Goal: Task Accomplishment & Management: Use online tool/utility

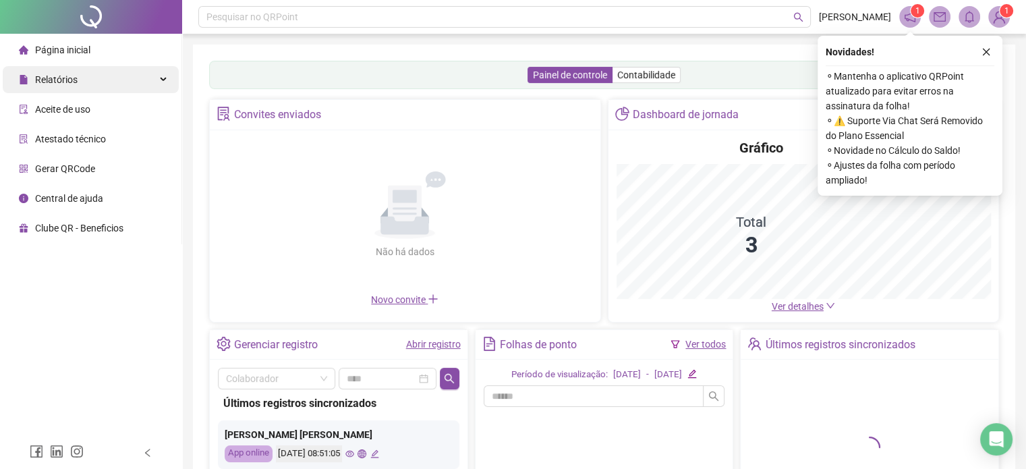
click at [68, 82] on span "Relatórios" at bounding box center [56, 79] width 42 height 11
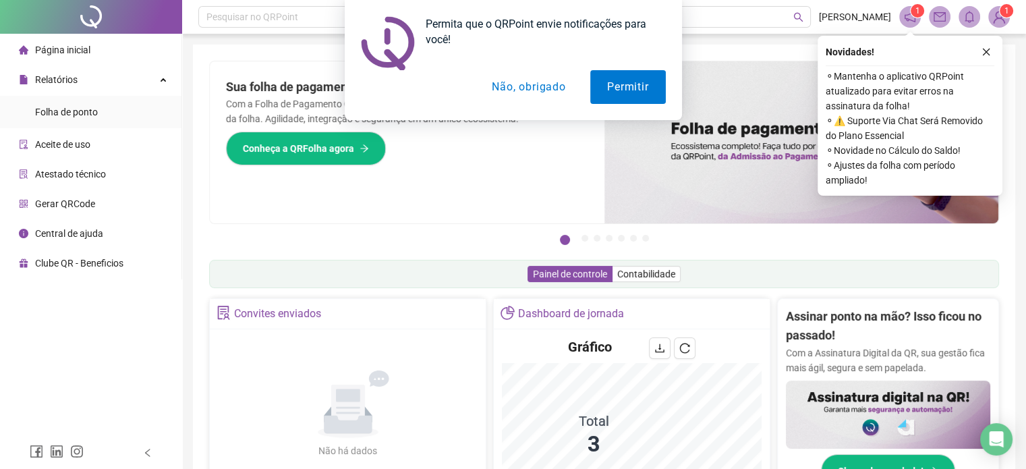
click at [92, 110] on div "Permita que o QRPoint envie notificações para você! Permitir Não, obrigado" at bounding box center [513, 60] width 1026 height 120
click at [539, 89] on button "Não, obrigado" at bounding box center [528, 87] width 107 height 34
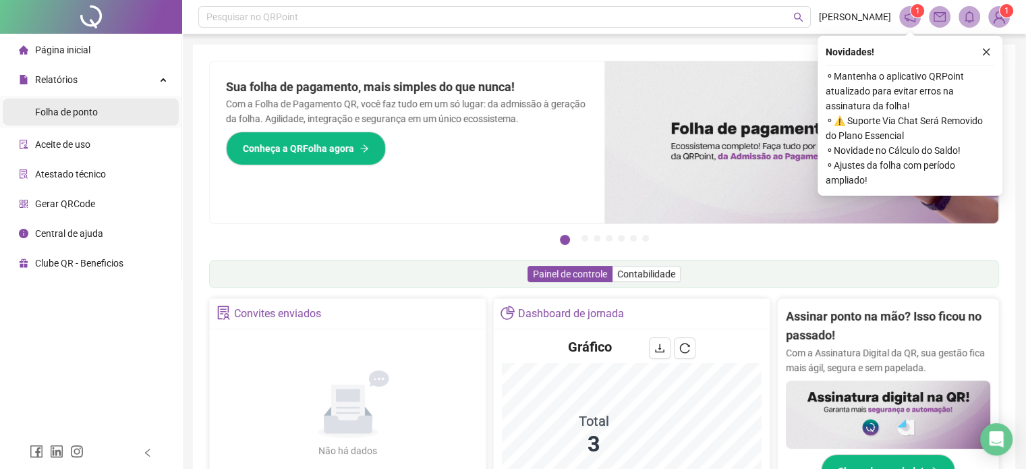
click at [82, 115] on span "Folha de ponto" at bounding box center [66, 112] width 63 height 11
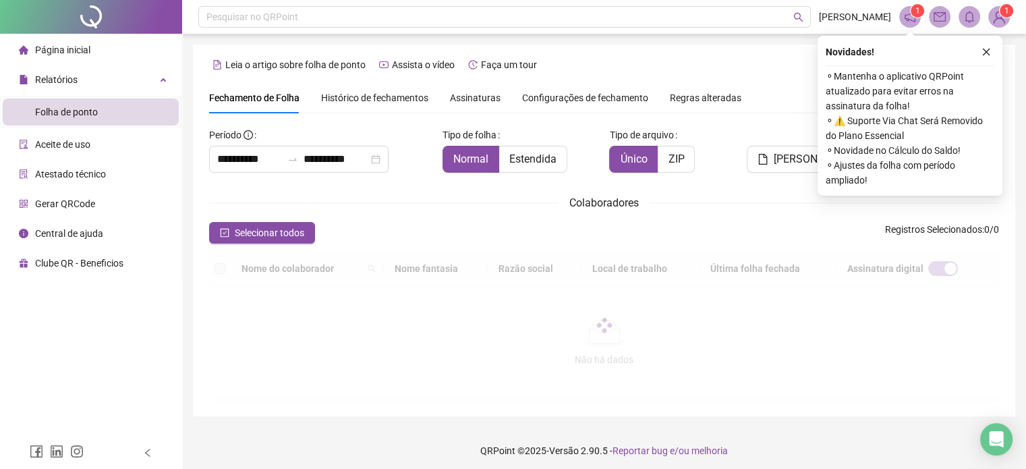
scroll to position [41, 0]
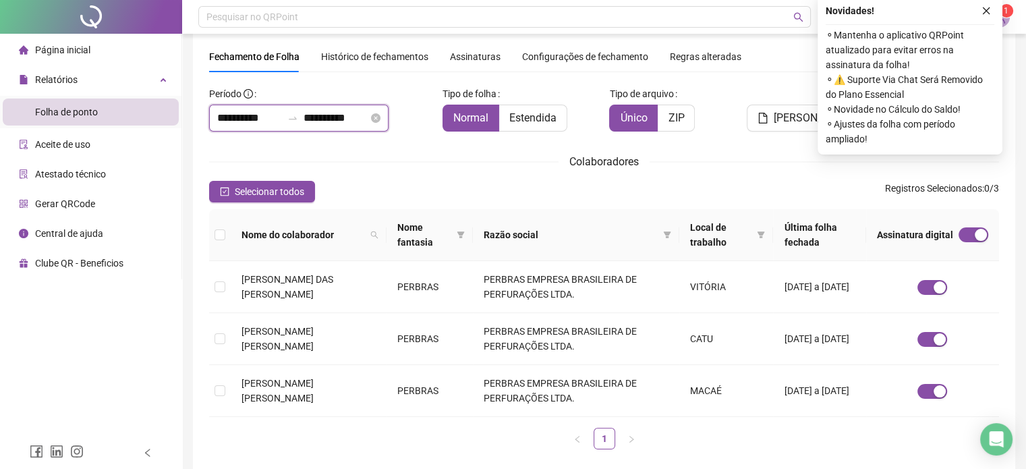
click at [364, 115] on input "**********" at bounding box center [335, 118] width 65 height 16
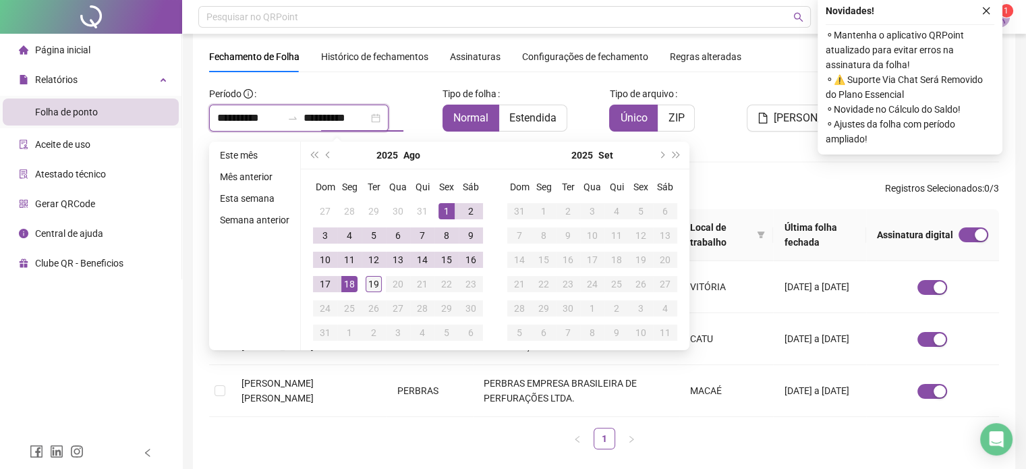
type input "**********"
click at [376, 285] on div "19" at bounding box center [373, 284] width 16 height 16
click at [781, 161] on div "Colaboradores" at bounding box center [604, 161] width 790 height 17
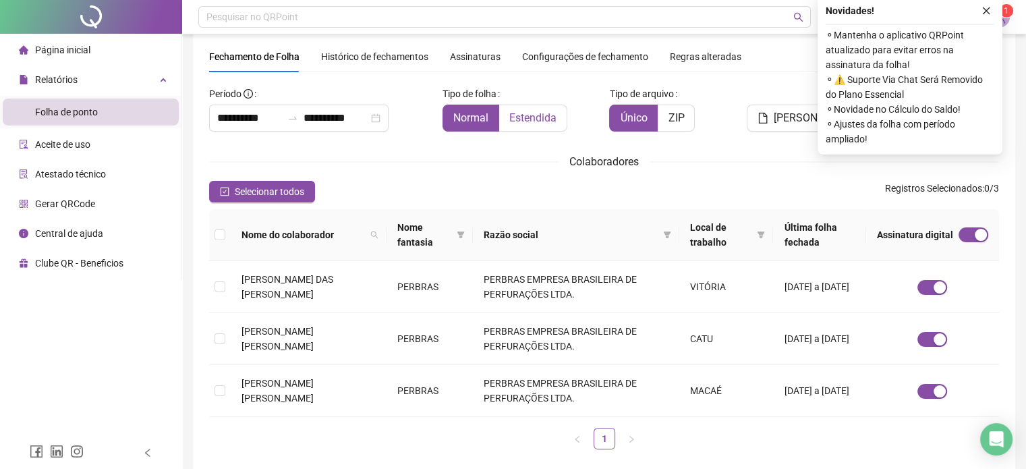
click at [533, 113] on span "Estendida" at bounding box center [532, 117] width 47 height 13
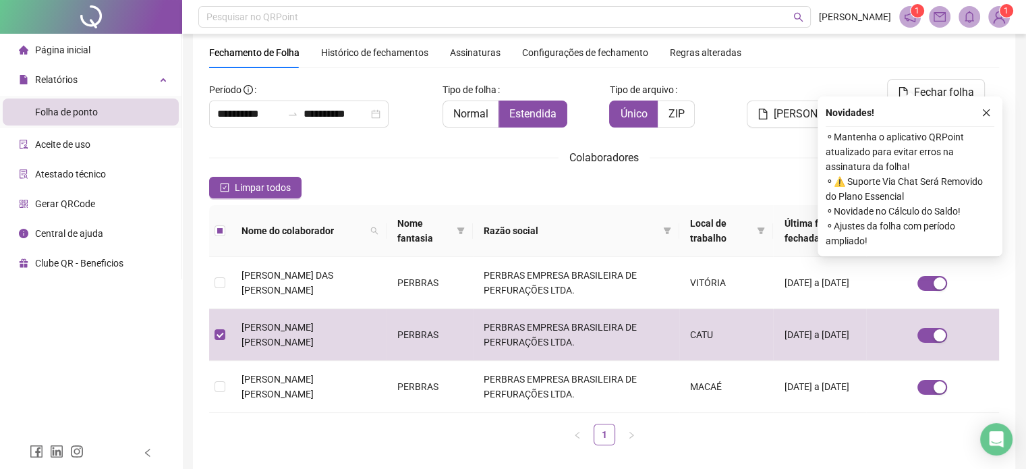
scroll to position [0, 0]
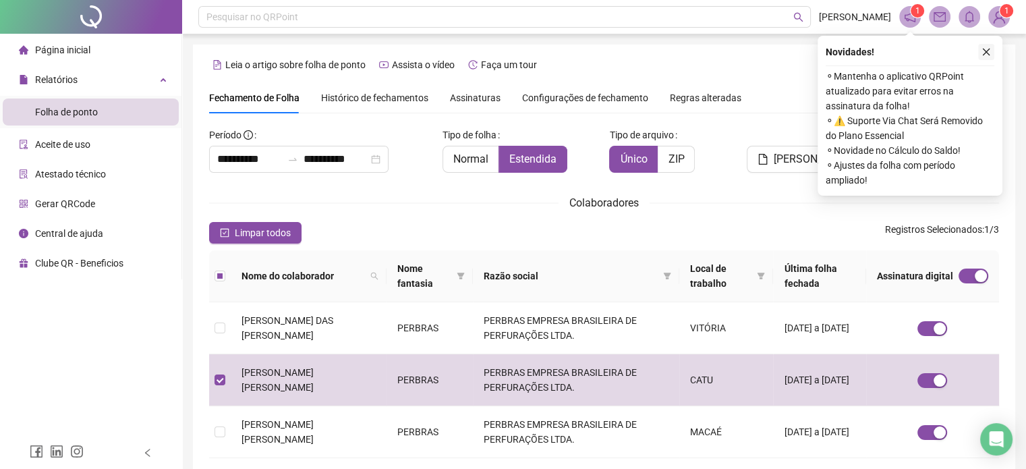
click at [987, 51] on icon "close" at bounding box center [985, 52] width 7 height 7
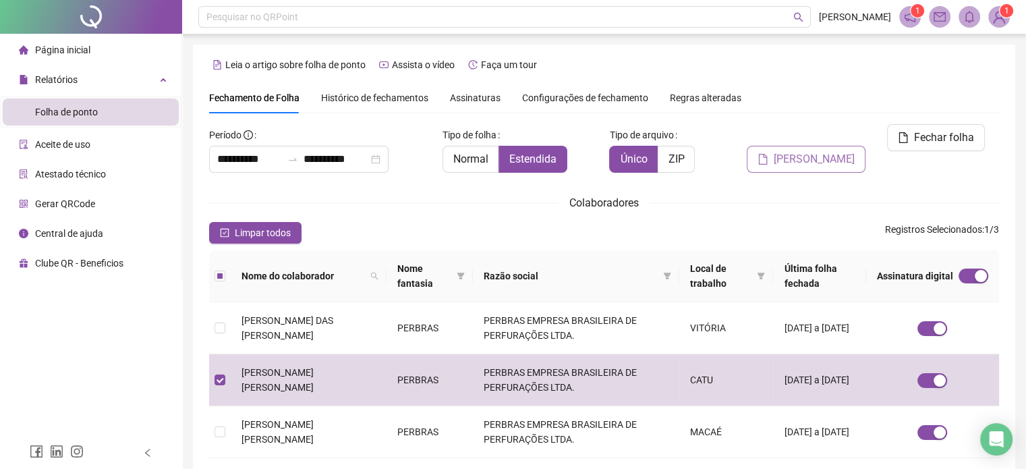
click at [797, 151] on span "[PERSON_NAME]" at bounding box center [813, 159] width 81 height 16
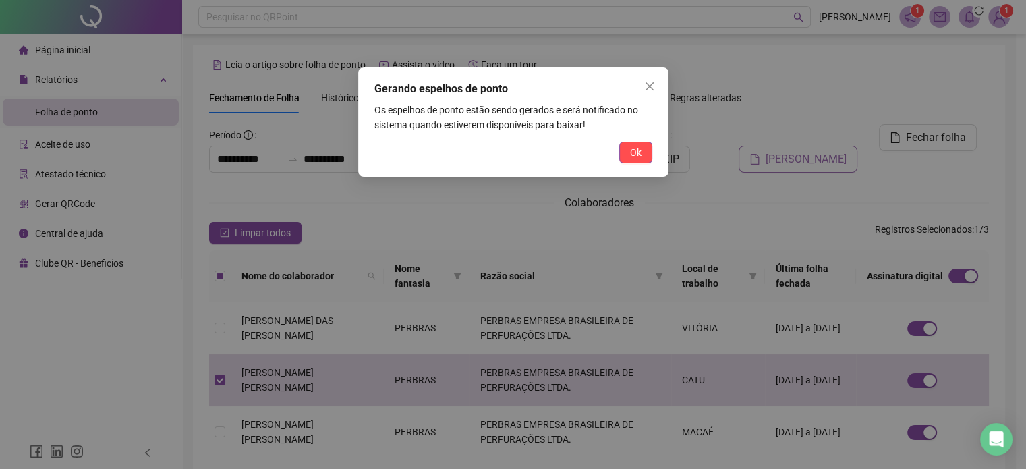
scroll to position [41, 0]
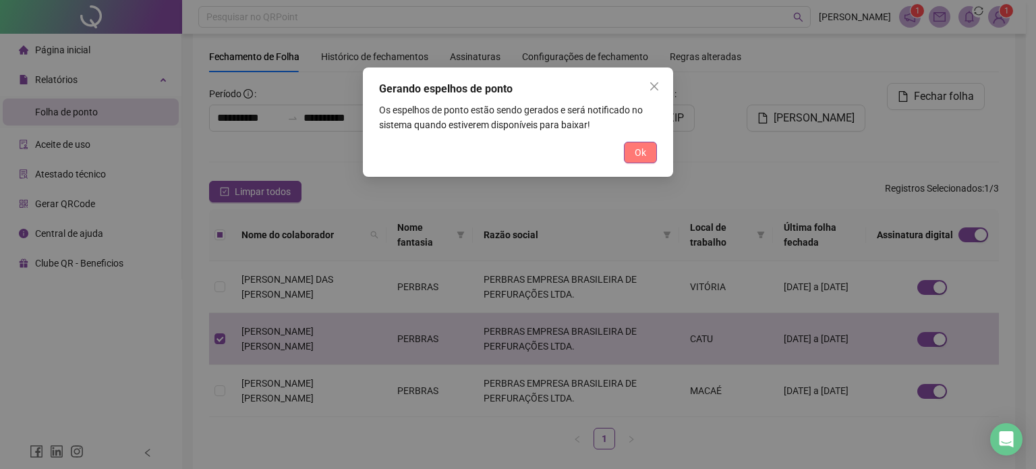
click at [645, 148] on span "Ok" at bounding box center [640, 152] width 11 height 15
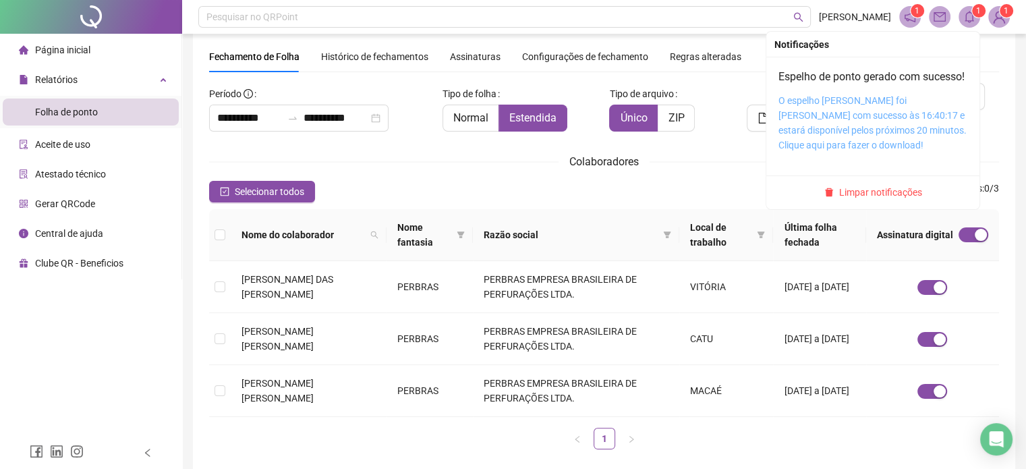
click at [820, 131] on link "O espelho [PERSON_NAME] foi [PERSON_NAME] com sucesso às 16:40:17 e estará disp…" at bounding box center [872, 122] width 188 height 55
